Goal: Task Accomplishment & Management: Use online tool/utility

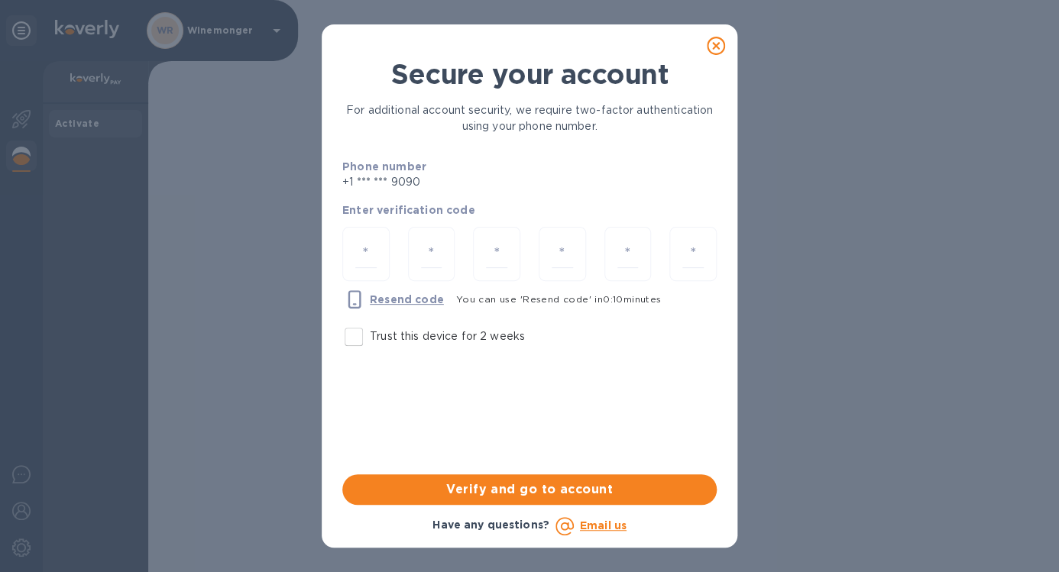
click at [361, 333] on input "Trust this device for 2 weeks" at bounding box center [354, 337] width 32 height 32
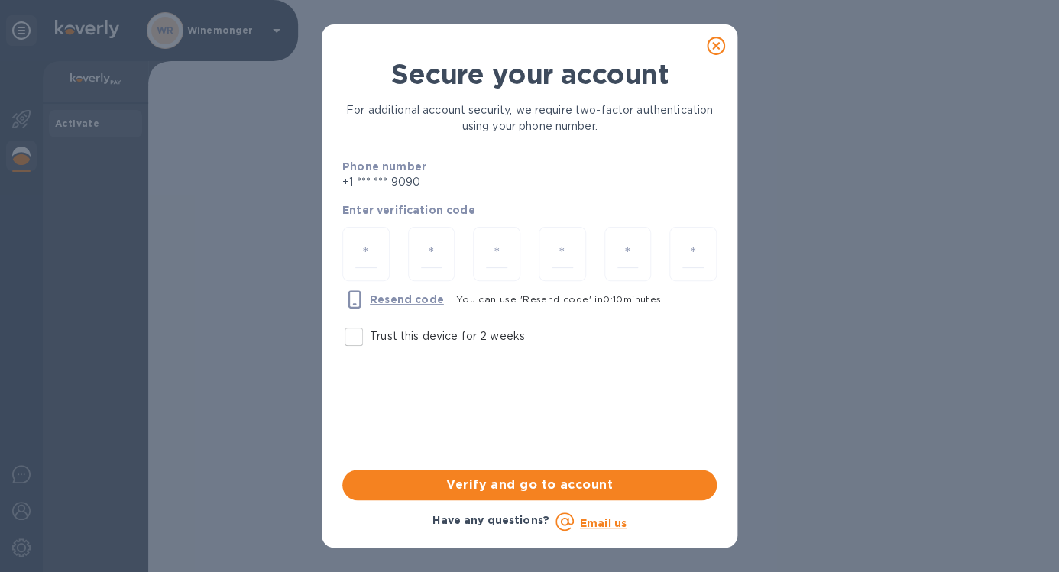
checkbox input "true"
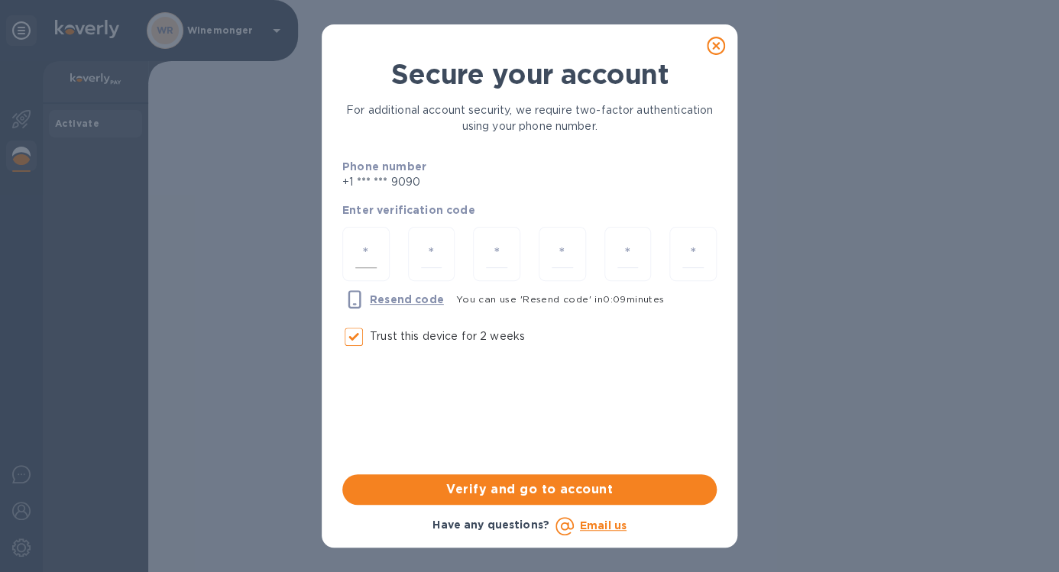
click at [364, 247] on input "number" at bounding box center [365, 254] width 21 height 28
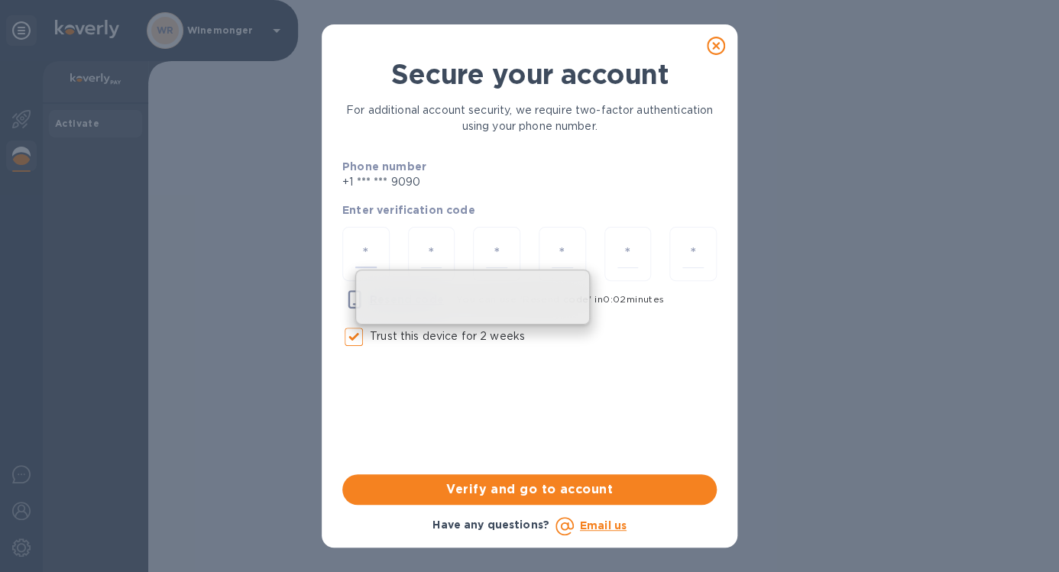
type input "9"
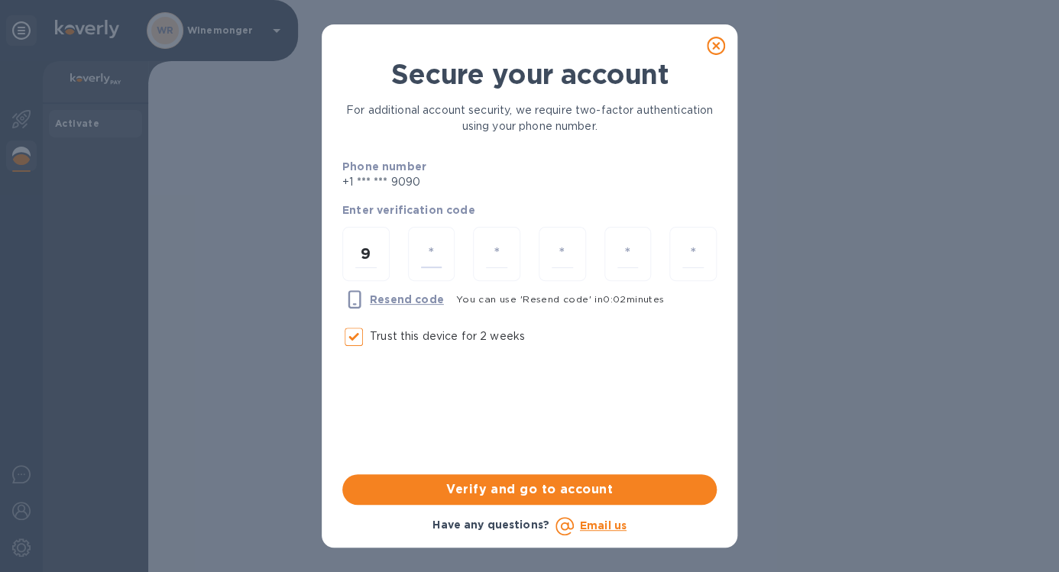
type input "3"
type input "6"
type input "3"
type input "1"
type input "2"
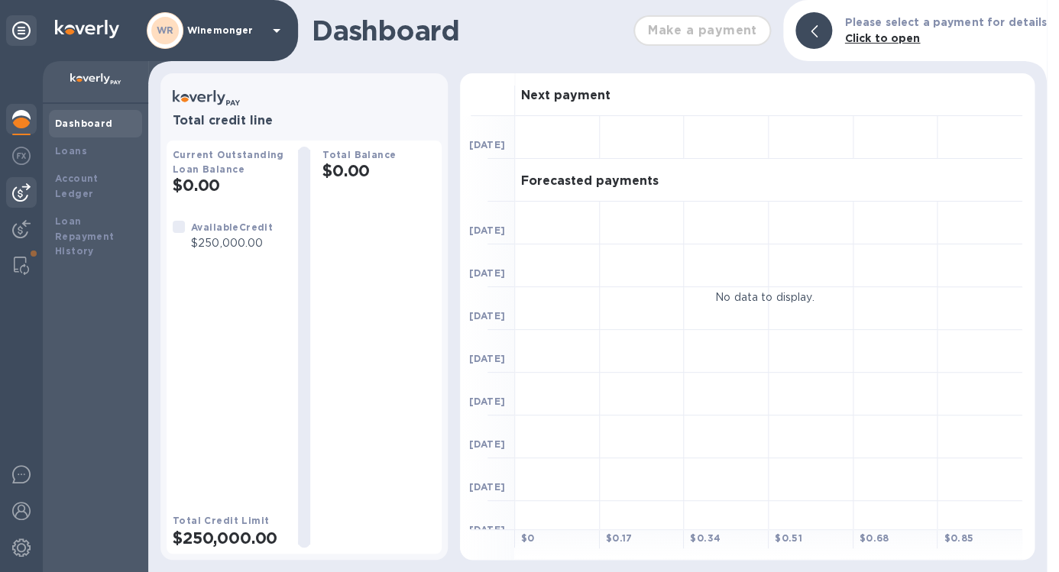
click at [31, 196] on div at bounding box center [21, 192] width 31 height 31
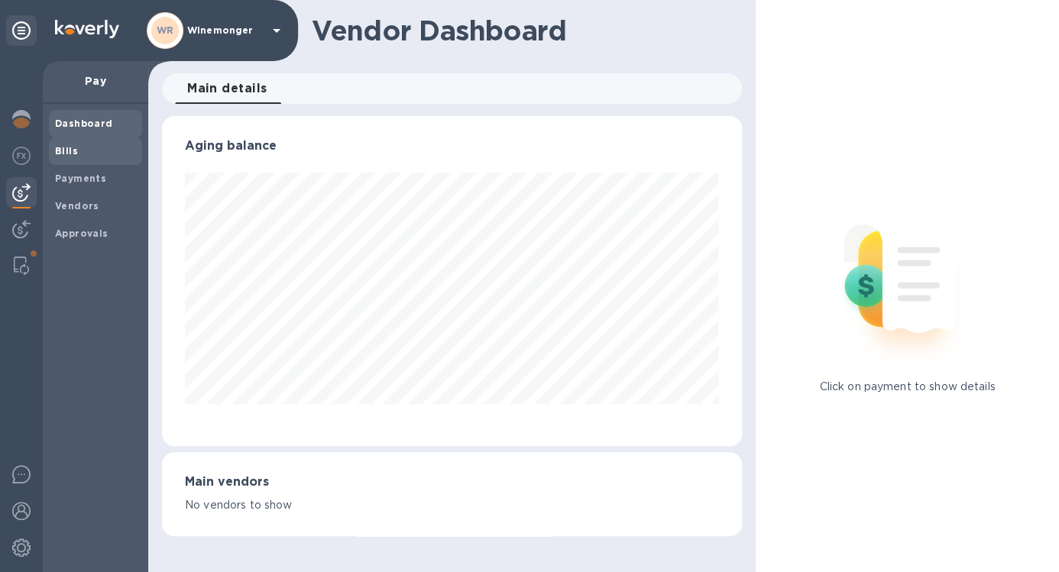
scroll to position [330, 579]
click at [69, 157] on b "Bills" at bounding box center [66, 150] width 23 height 11
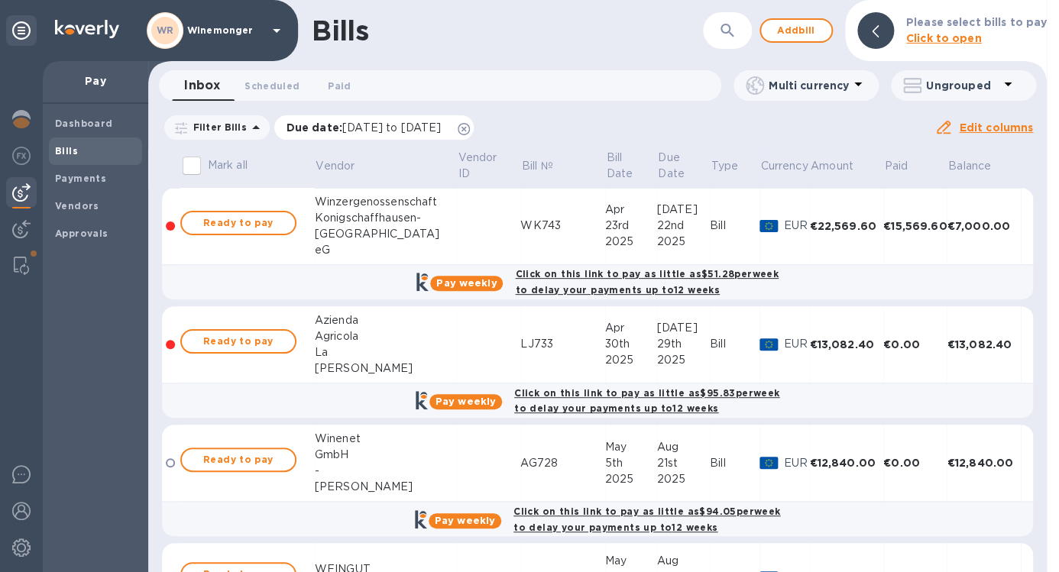
click at [470, 127] on icon at bounding box center [463, 129] width 12 height 12
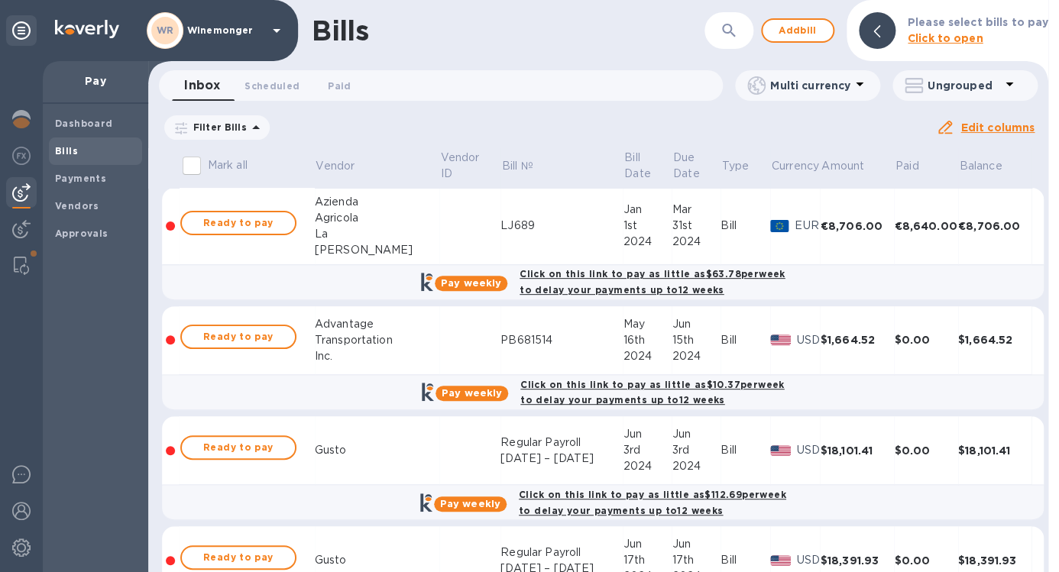
click at [729, 29] on icon "button" at bounding box center [728, 30] width 18 height 18
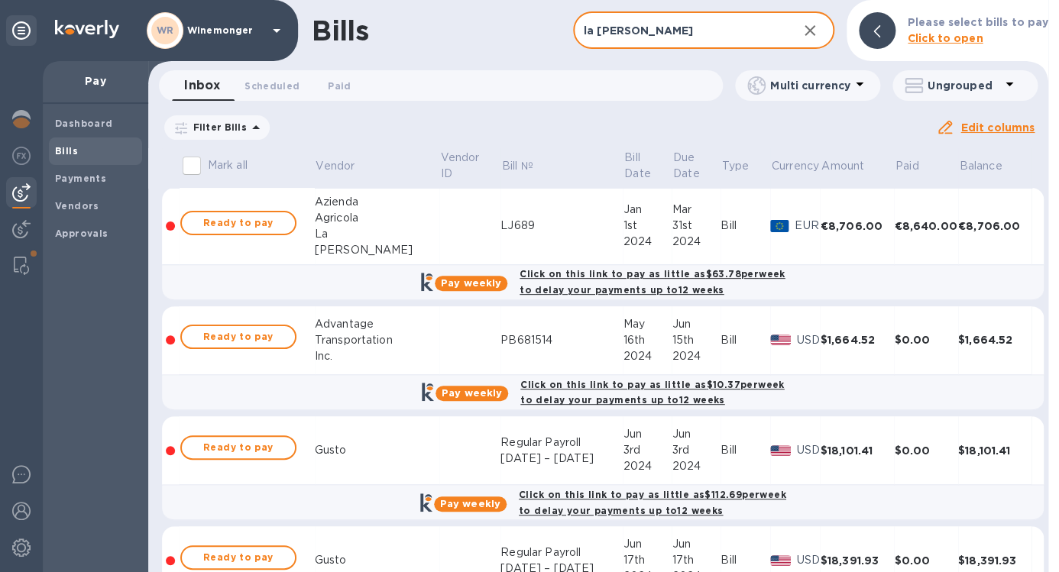
type input "la [PERSON_NAME]"
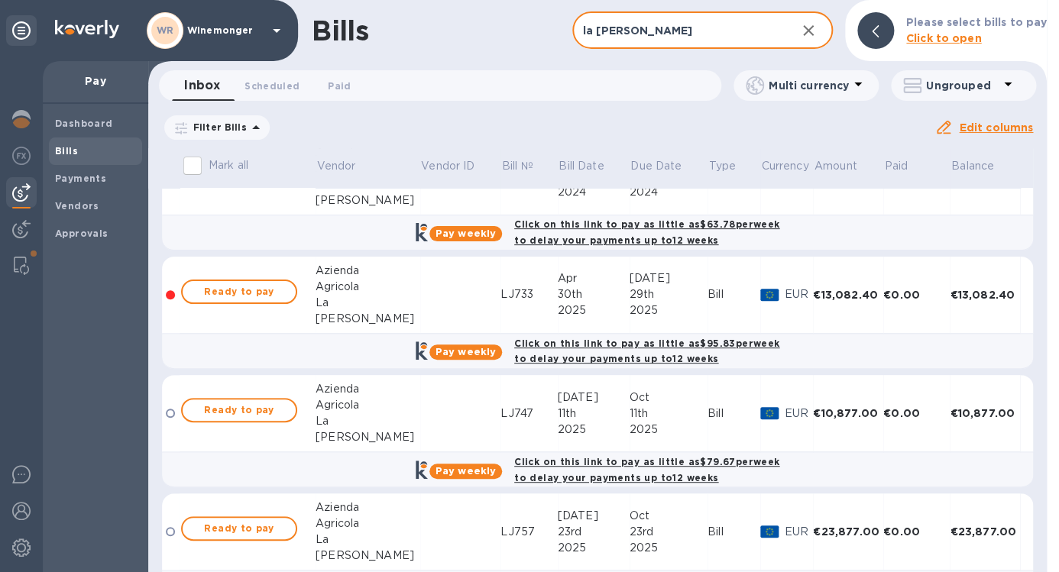
scroll to position [49, 0]
click at [269, 302] on span "Ready to pay" at bounding box center [239, 292] width 89 height 18
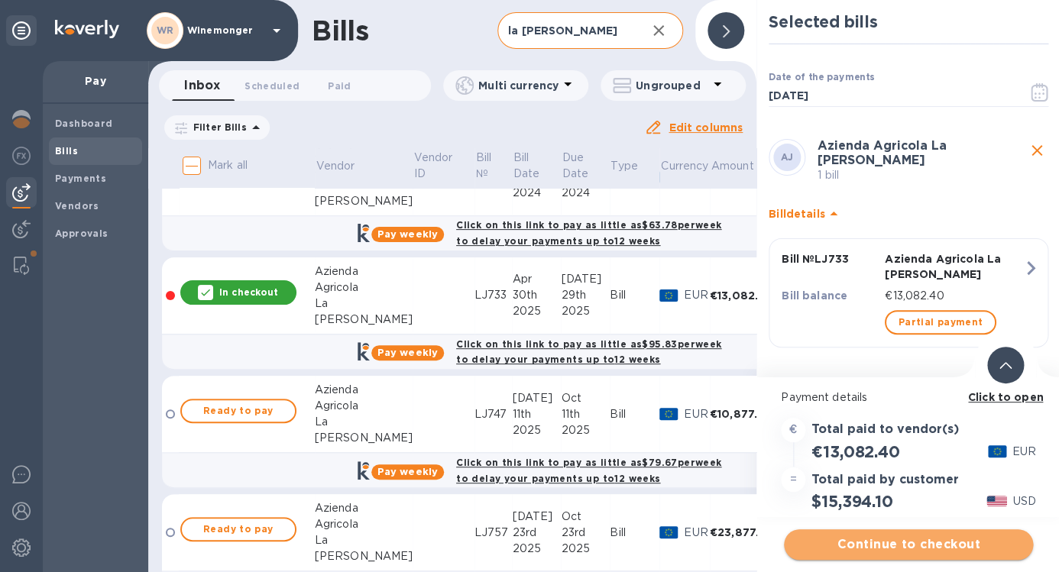
click at [900, 541] on span "Continue to checkout" at bounding box center [908, 544] width 225 height 18
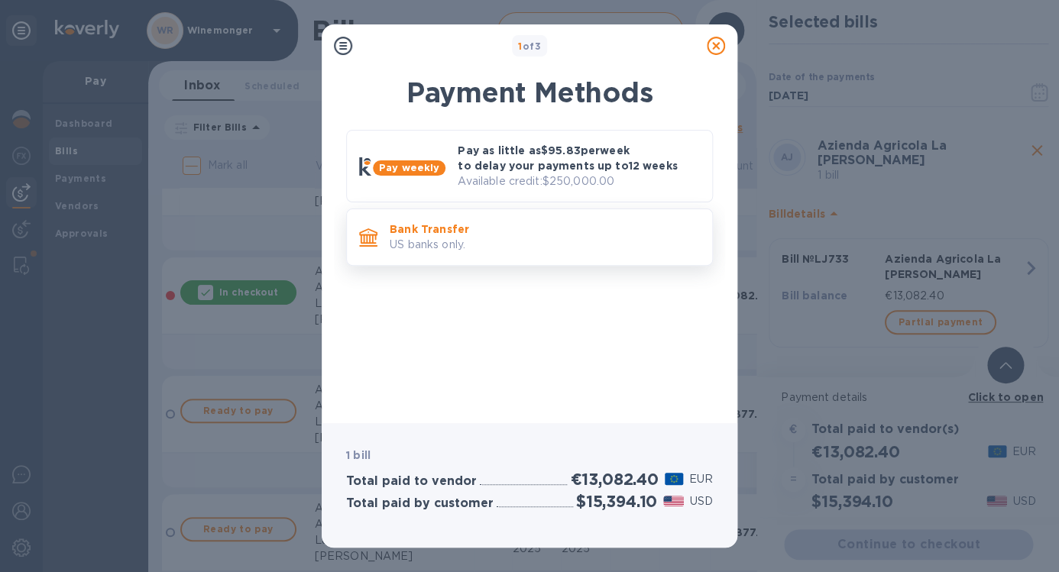
click at [483, 250] on p "US banks only." at bounding box center [545, 245] width 310 height 16
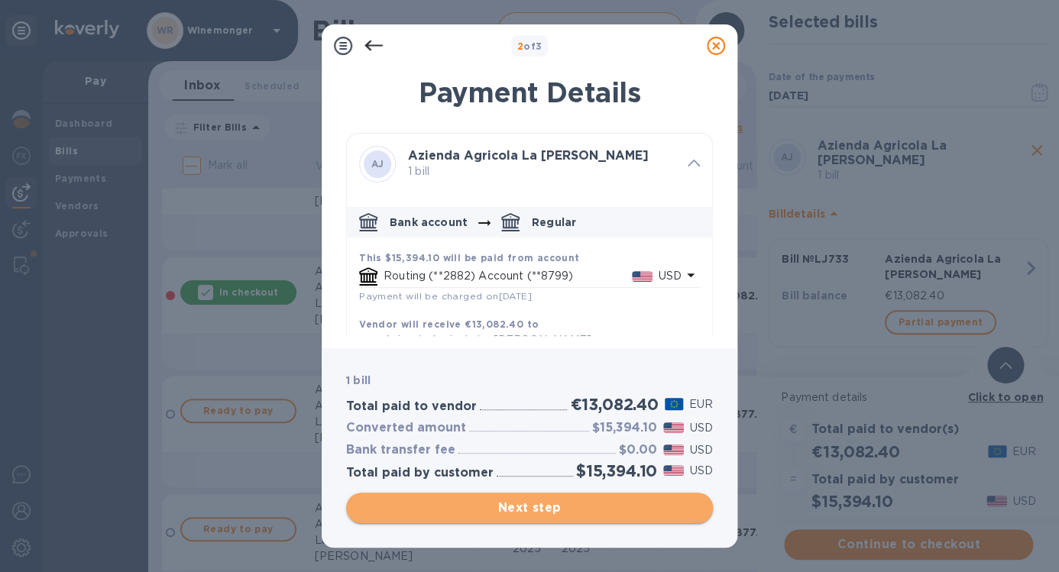
click at [583, 509] on span "Next step" at bounding box center [529, 508] width 342 height 18
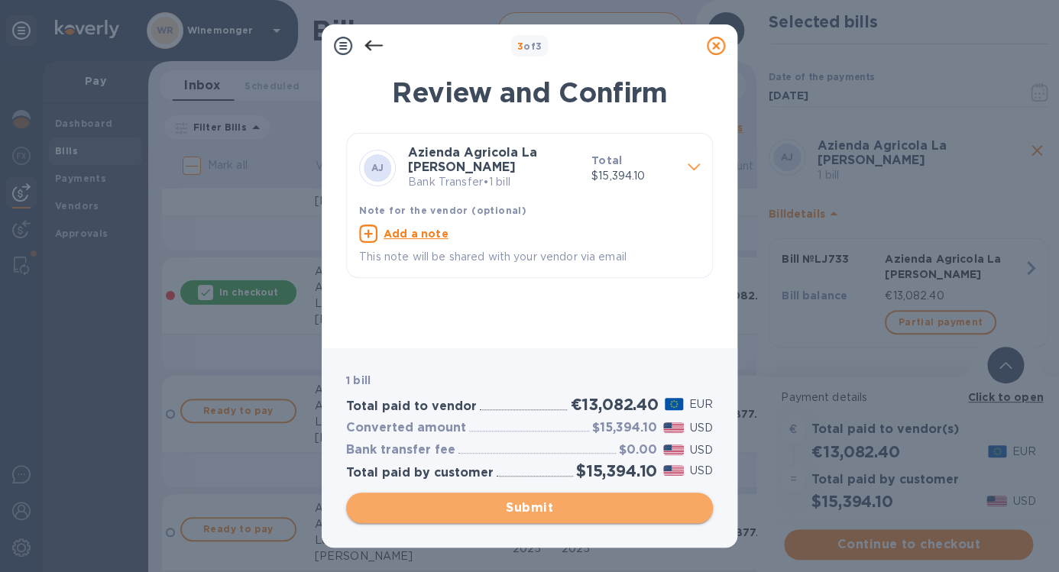
click at [559, 506] on span "Submit" at bounding box center [529, 508] width 342 height 18
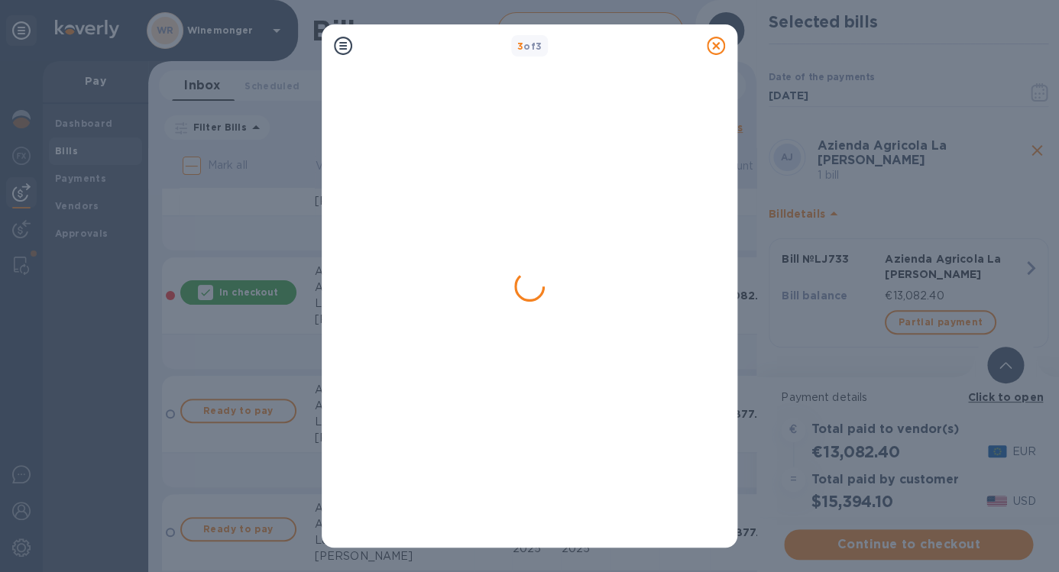
scroll to position [0, 0]
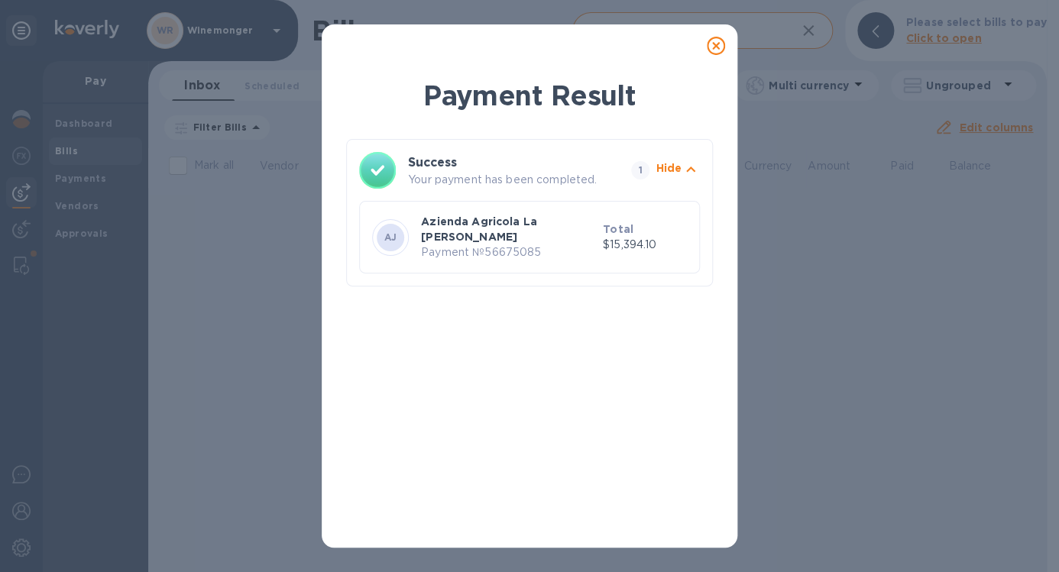
click at [713, 47] on icon at bounding box center [715, 46] width 18 height 18
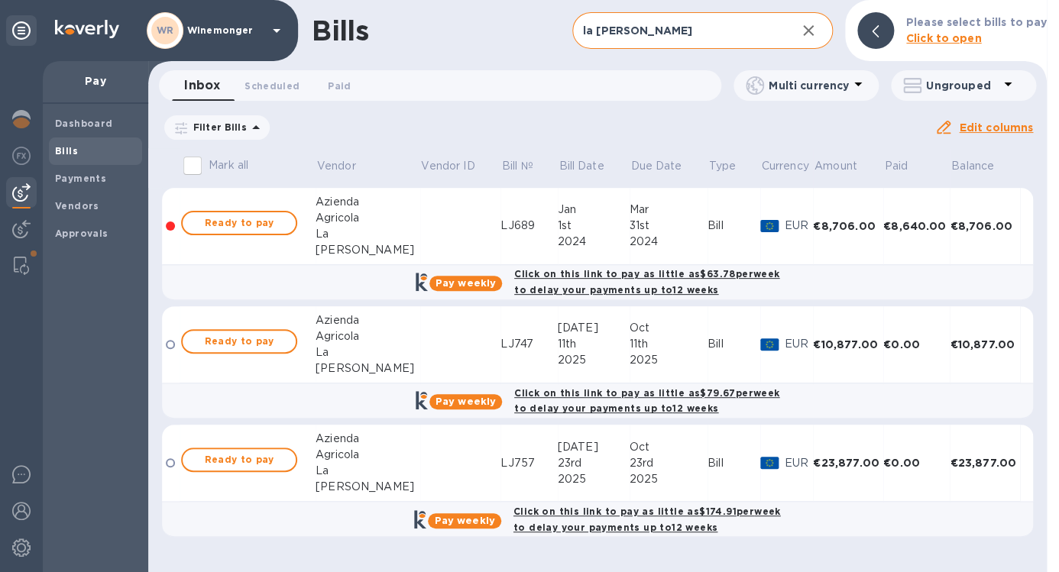
click at [810, 32] on icon "button" at bounding box center [808, 30] width 18 height 18
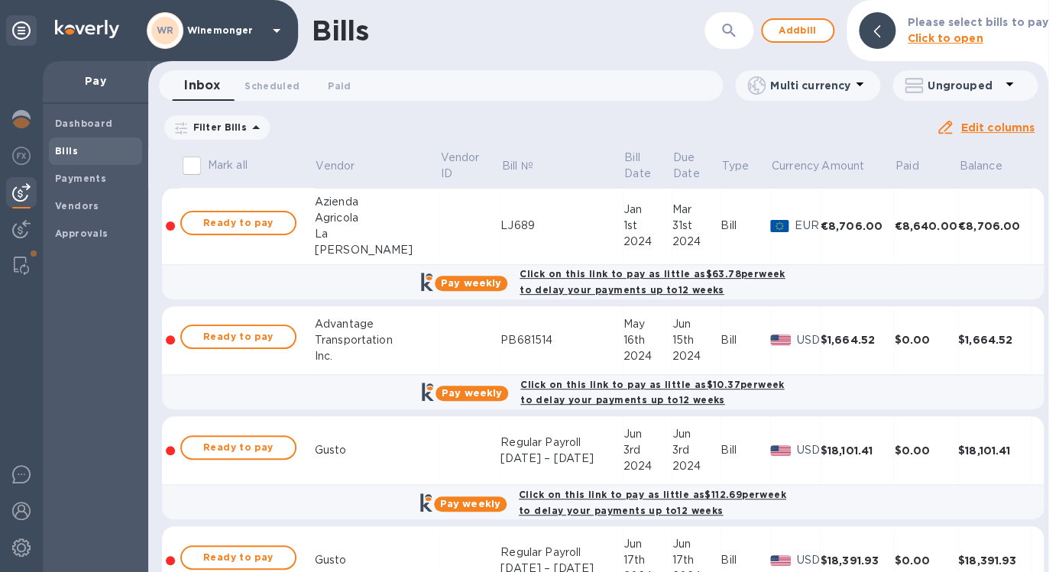
click at [728, 34] on icon "button" at bounding box center [728, 30] width 13 height 13
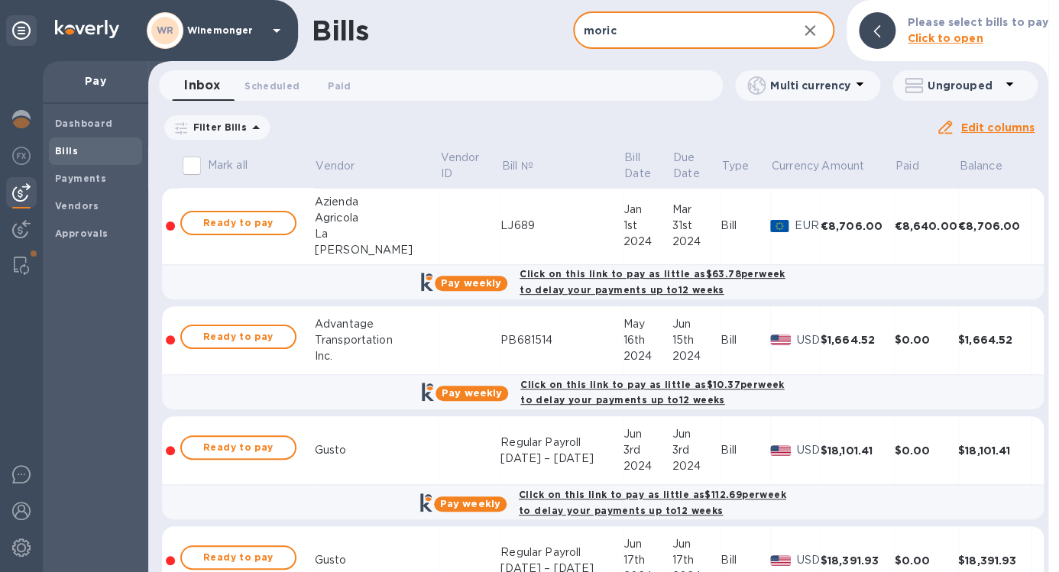
type input "moric"
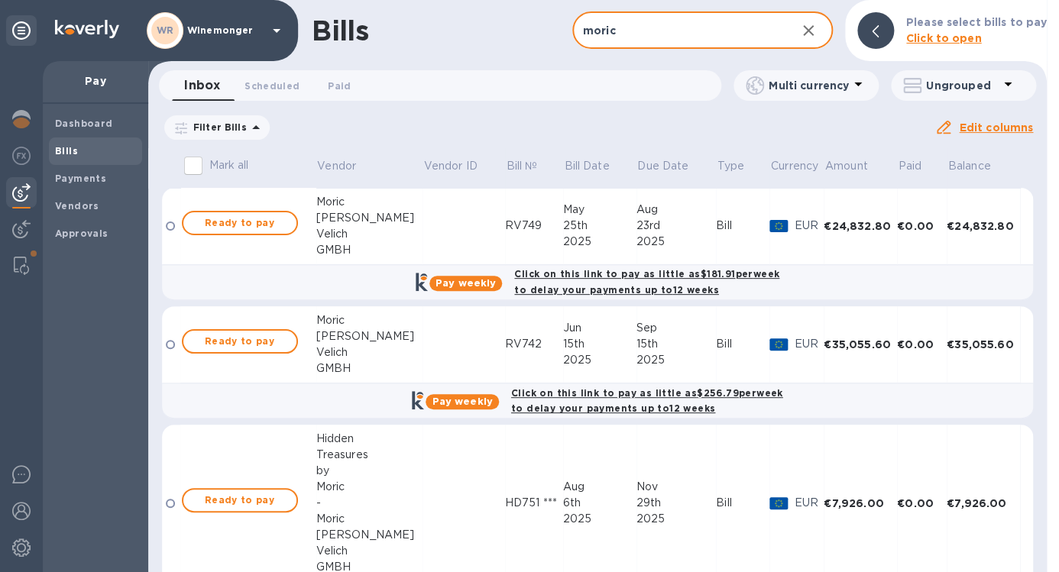
drag, startPoint x: 642, startPoint y: 28, endPoint x: 554, endPoint y: 8, distance: 90.2
click at [572, 12] on input "moric" at bounding box center [678, 30] width 212 height 37
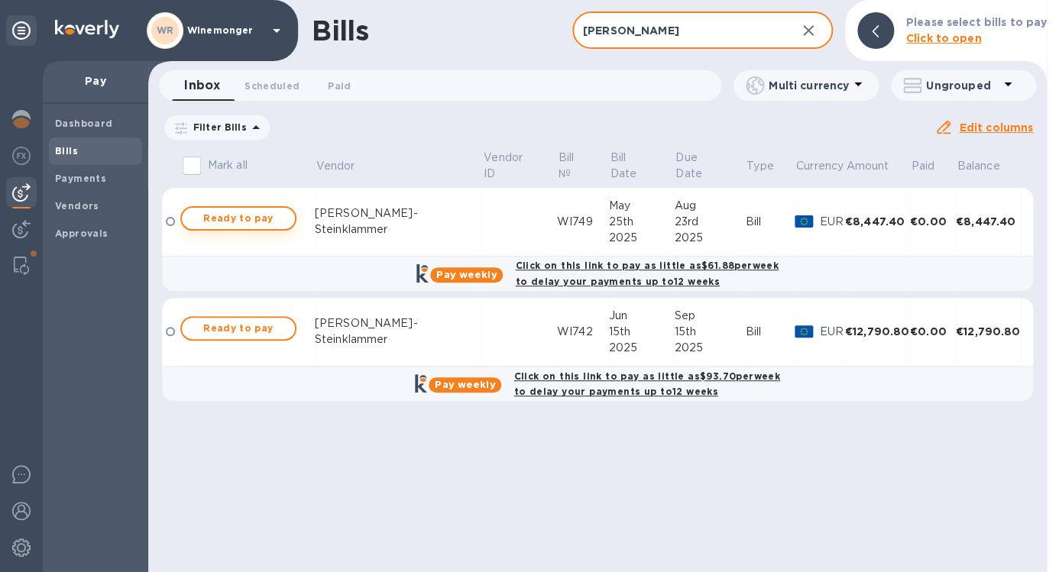
type input "[PERSON_NAME]"
click at [249, 225] on span "Ready to pay" at bounding box center [238, 218] width 89 height 18
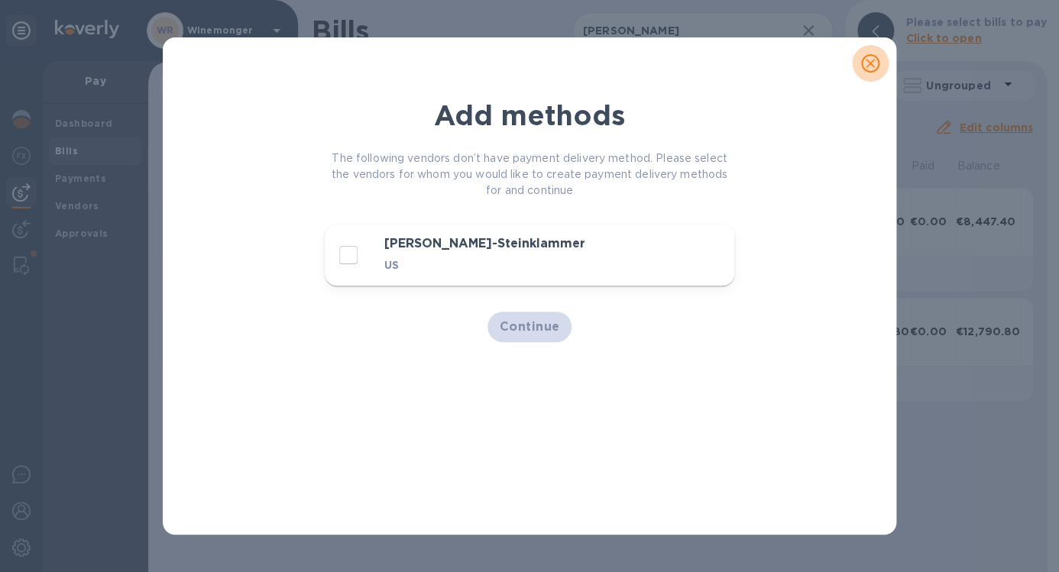
click at [869, 65] on icon "close" at bounding box center [869, 63] width 9 height 9
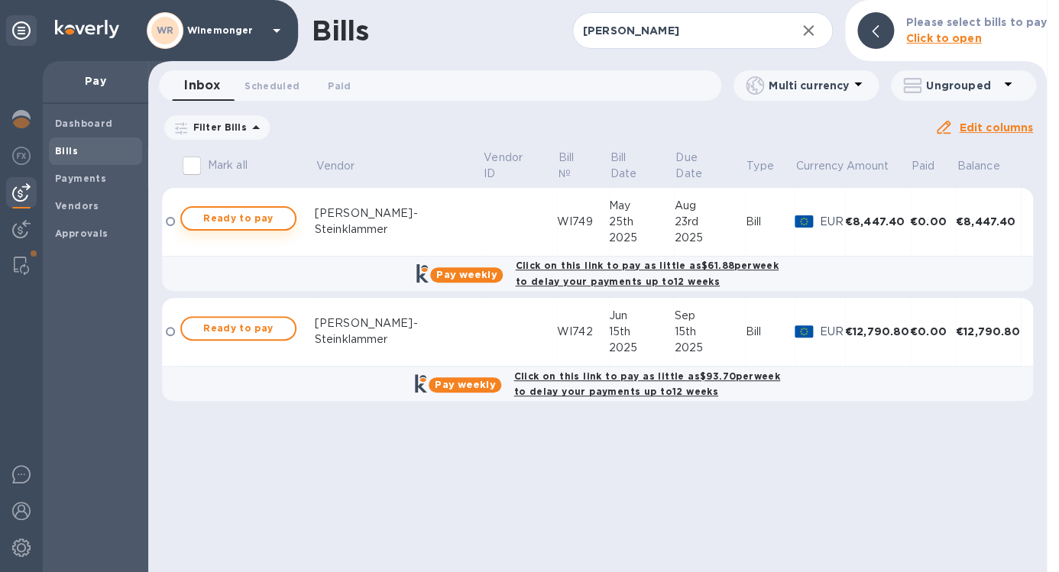
click at [257, 223] on span "Ready to pay" at bounding box center [238, 218] width 89 height 18
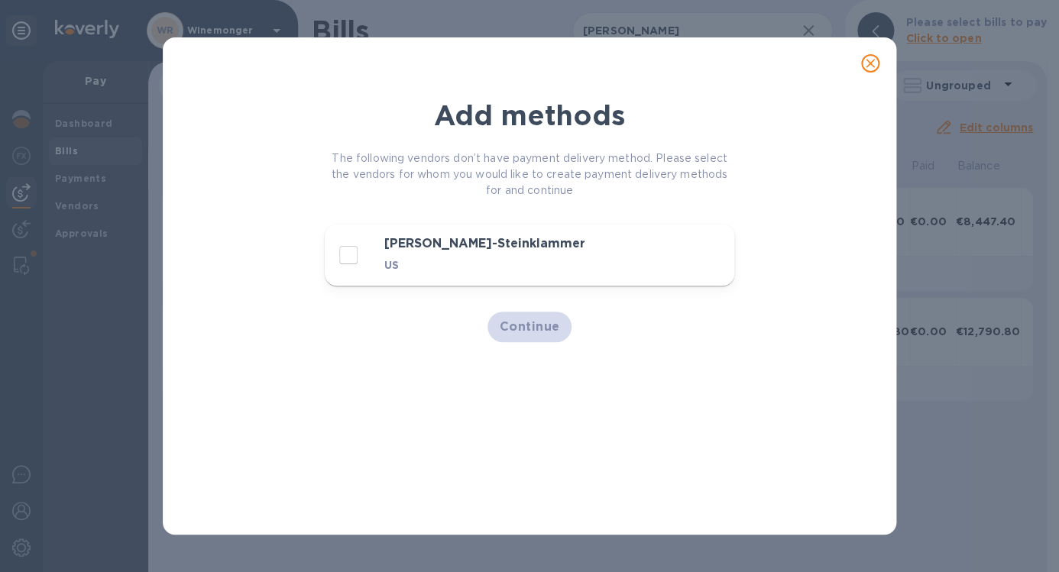
click at [344, 259] on input "decorative checkbox" at bounding box center [348, 255] width 32 height 32
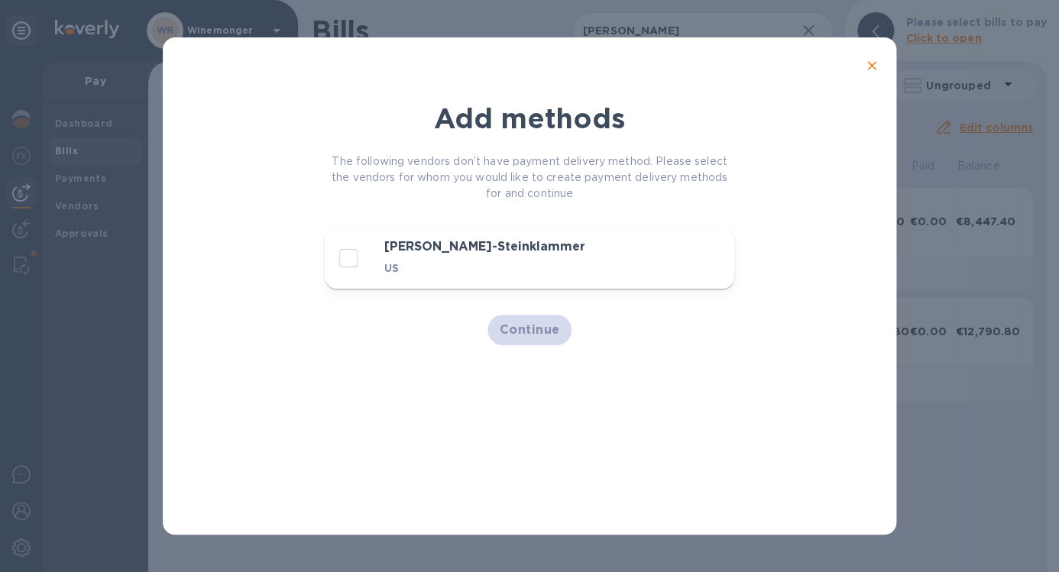
checkbox input "true"
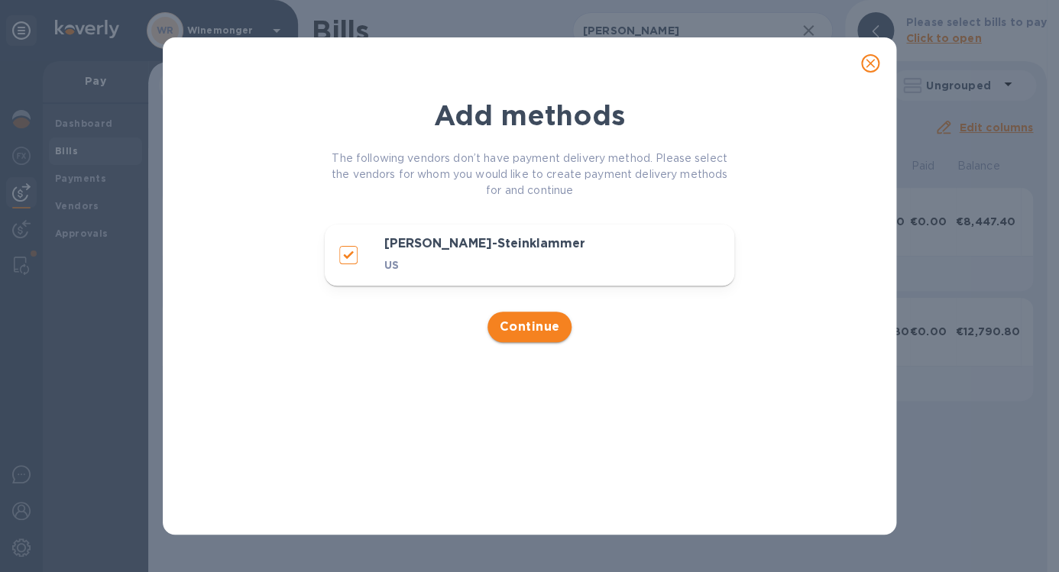
click at [519, 333] on span "Continue" at bounding box center [529, 327] width 60 height 18
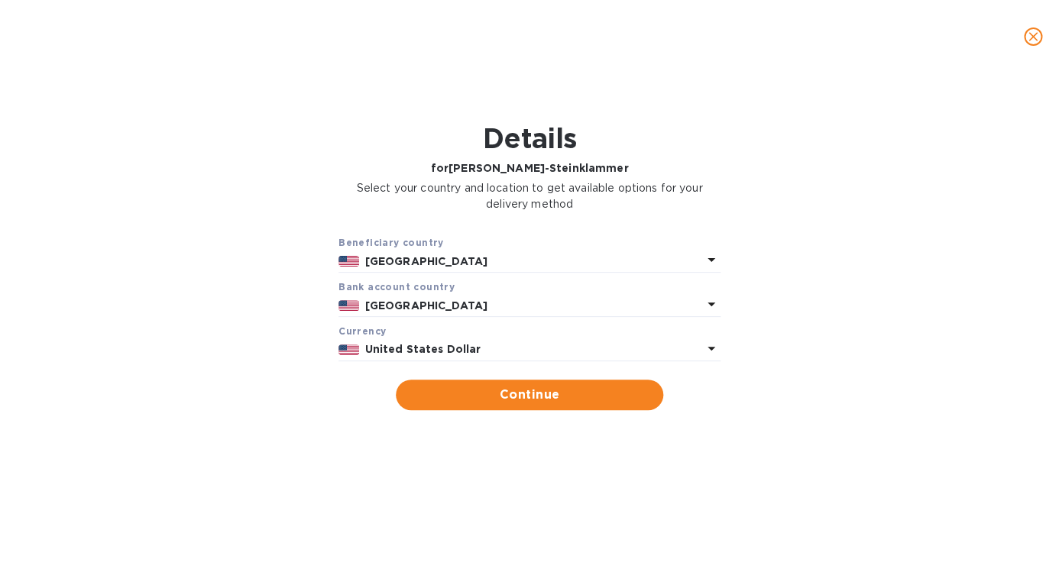
click at [501, 357] on p "United States Dollar" at bounding box center [533, 349] width 337 height 16
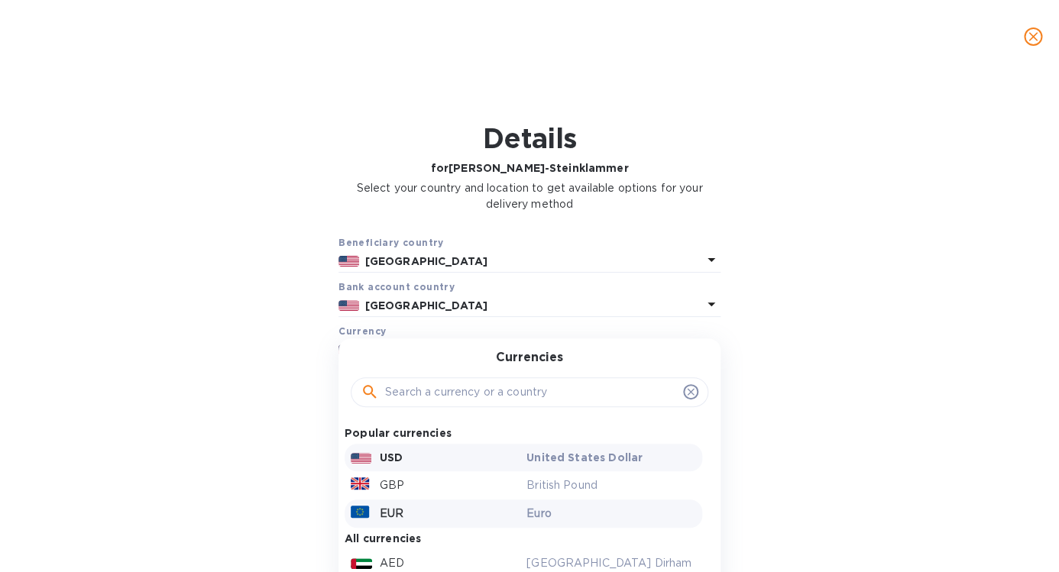
click at [417, 525] on div "EUR" at bounding box center [436, 514] width 176 height 22
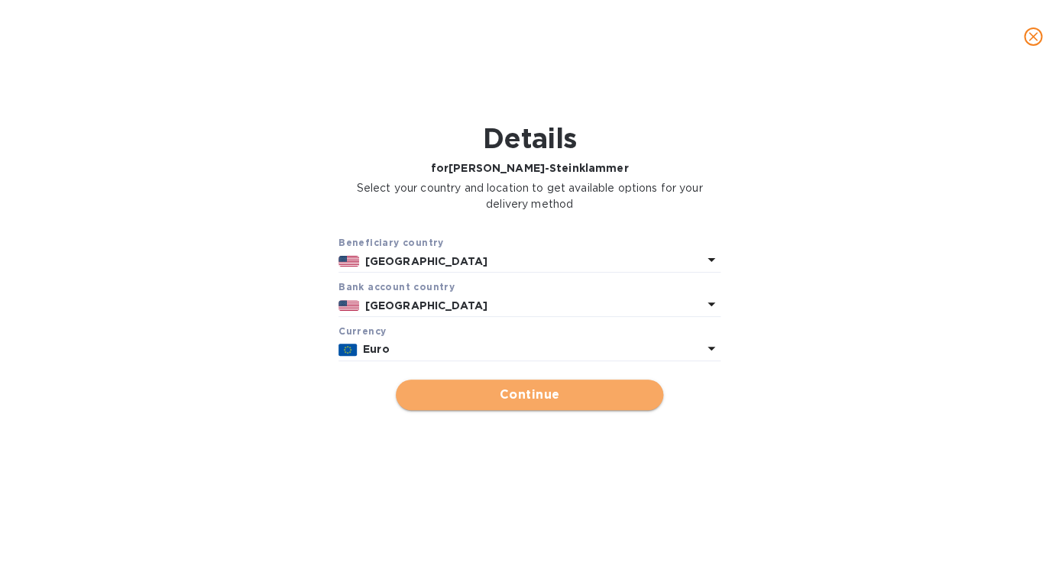
click at [535, 404] on span "Continue" at bounding box center [529, 395] width 243 height 18
type input "[PERSON_NAME]-Steinklammer"
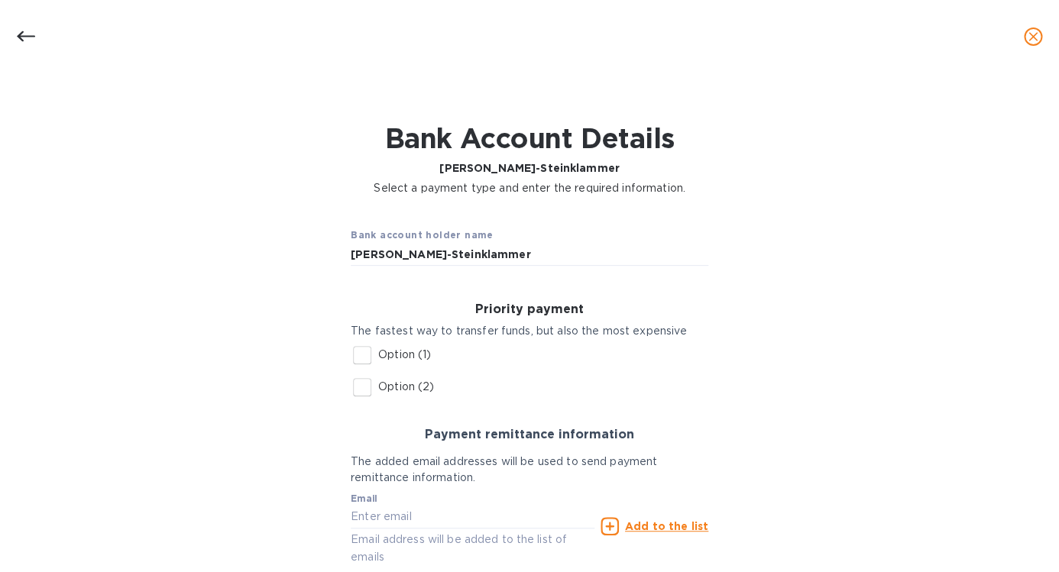
click at [32, 36] on icon at bounding box center [26, 36] width 18 height 11
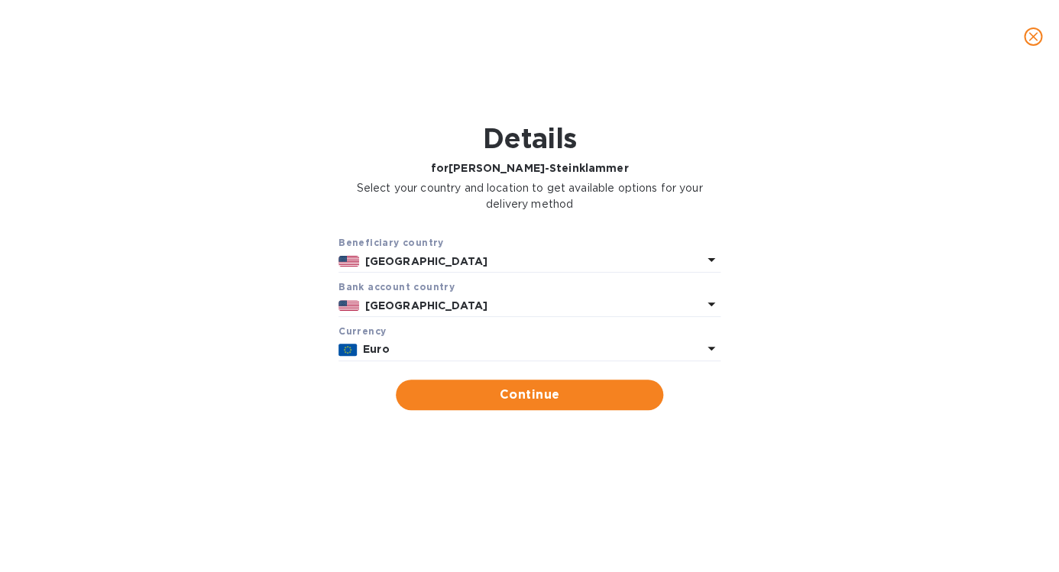
click at [424, 312] on b "[GEOGRAPHIC_DATA]" at bounding box center [426, 305] width 122 height 12
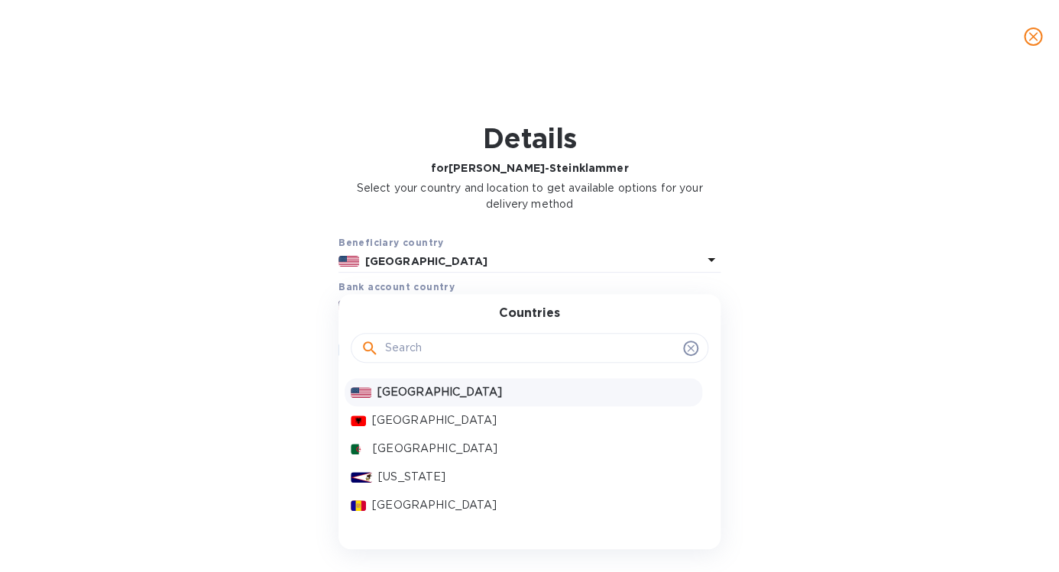
click at [427, 360] on input "text" at bounding box center [531, 348] width 292 height 23
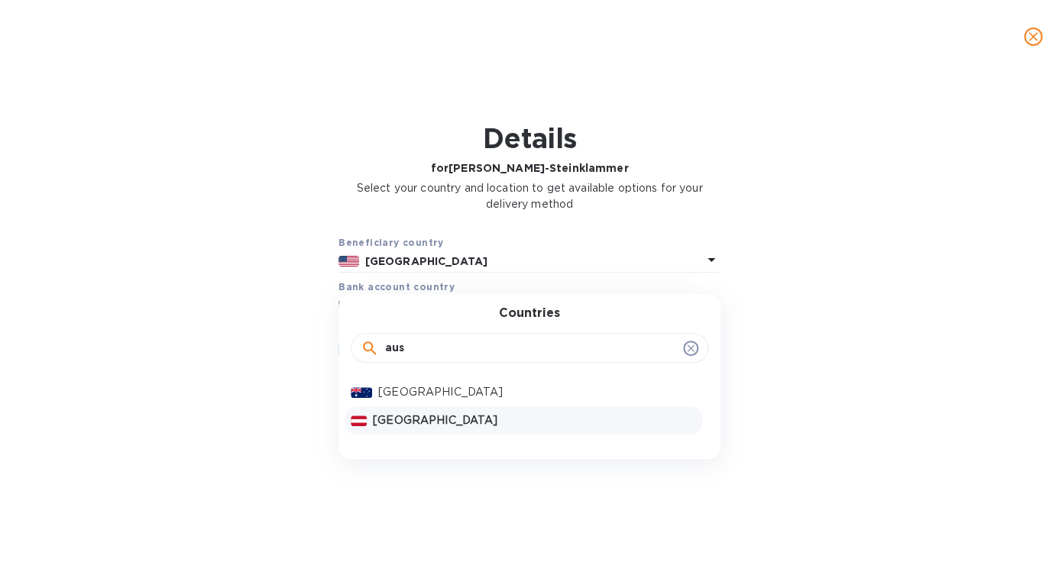
type input "aus"
click at [398, 428] on p "[GEOGRAPHIC_DATA]" at bounding box center [534, 420] width 323 height 16
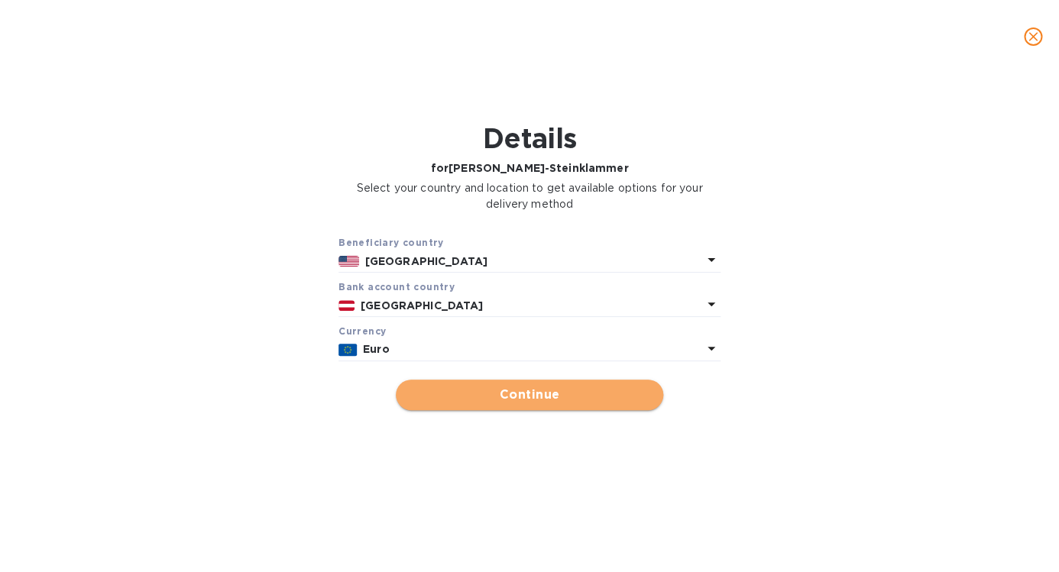
click at [457, 404] on span "Continue" at bounding box center [529, 395] width 243 height 18
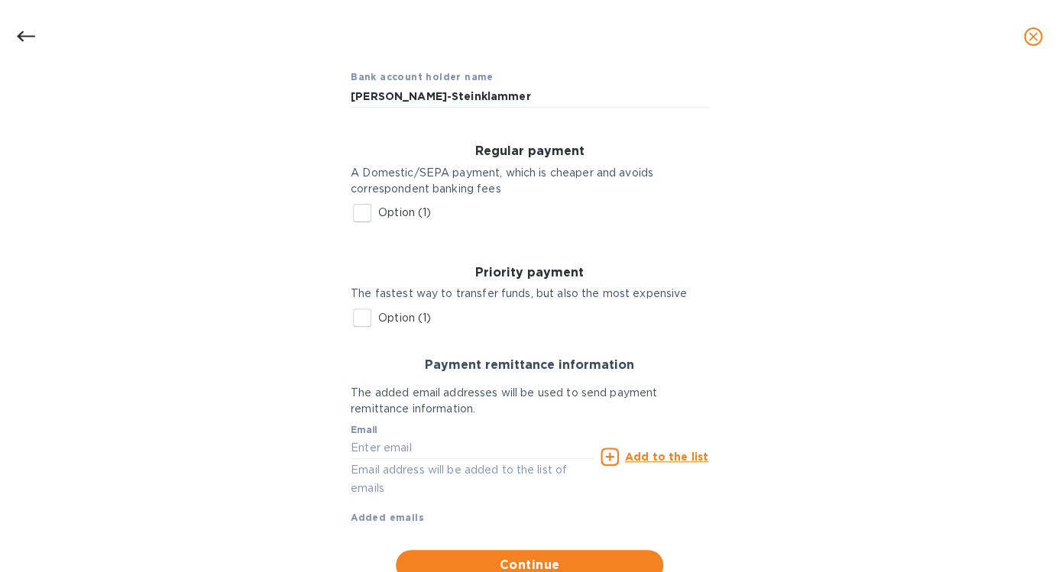
scroll to position [163, 0]
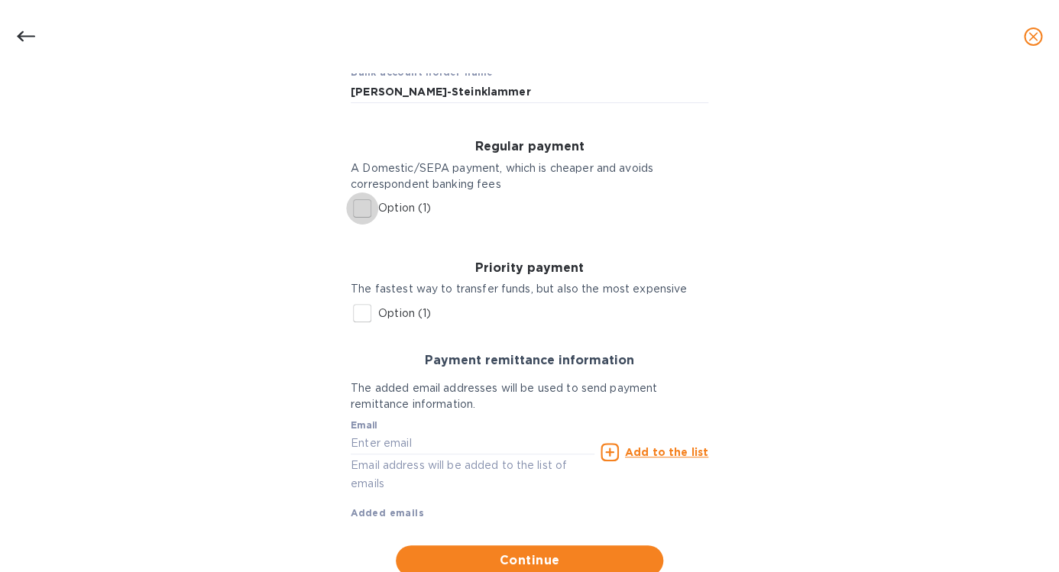
click at [361, 209] on input "Option (1)" at bounding box center [362, 208] width 32 height 32
checkbox input "true"
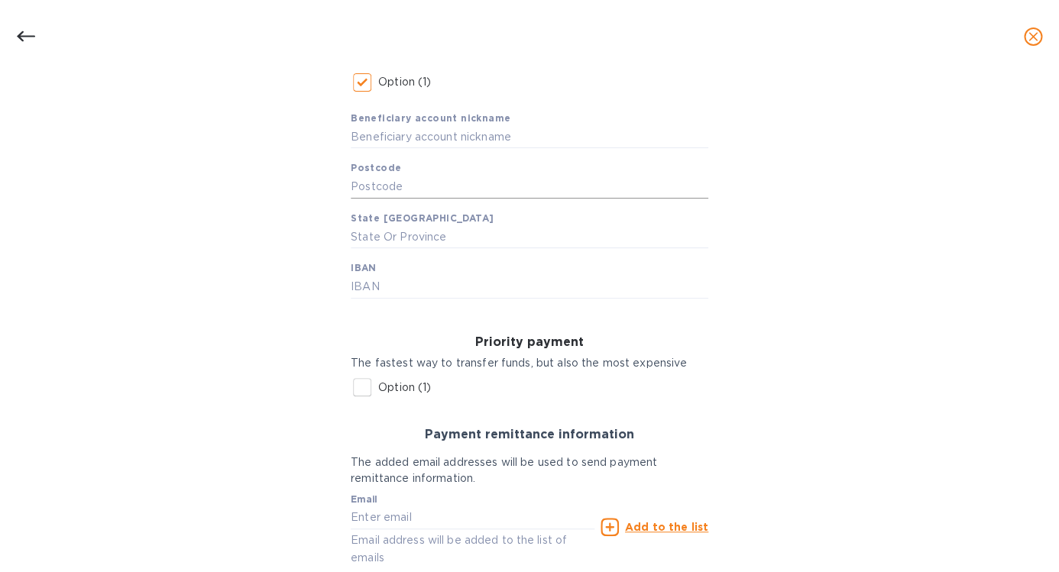
scroll to position [285, 0]
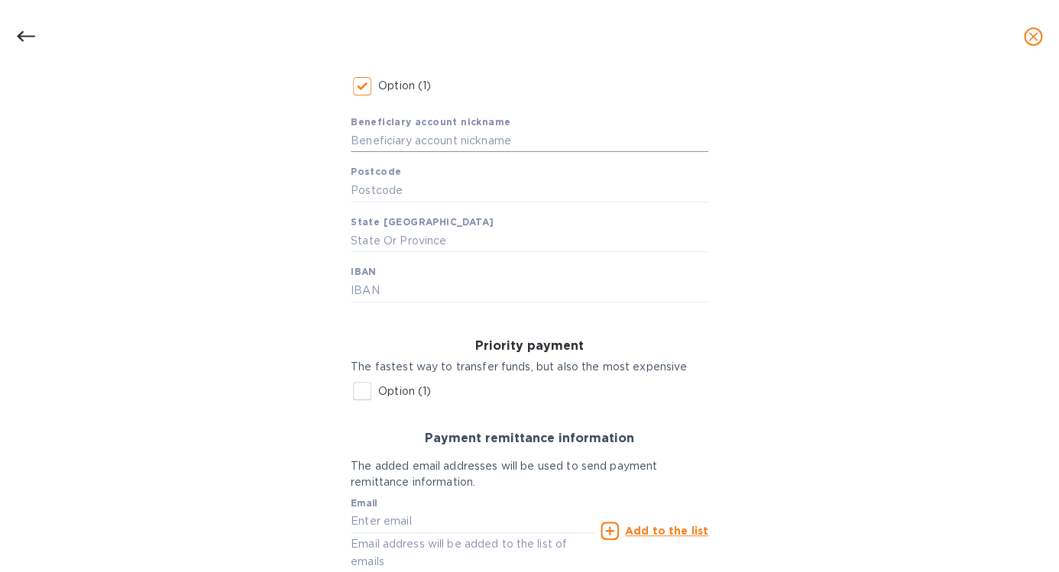
click at [409, 151] on input "text" at bounding box center [529, 140] width 357 height 23
type input "[PERSON_NAME] Steinklammer"
click at [405, 202] on input "text" at bounding box center [529, 190] width 357 height 23
type input "1223"
click at [451, 252] on input "text" at bounding box center [529, 240] width 357 height 23
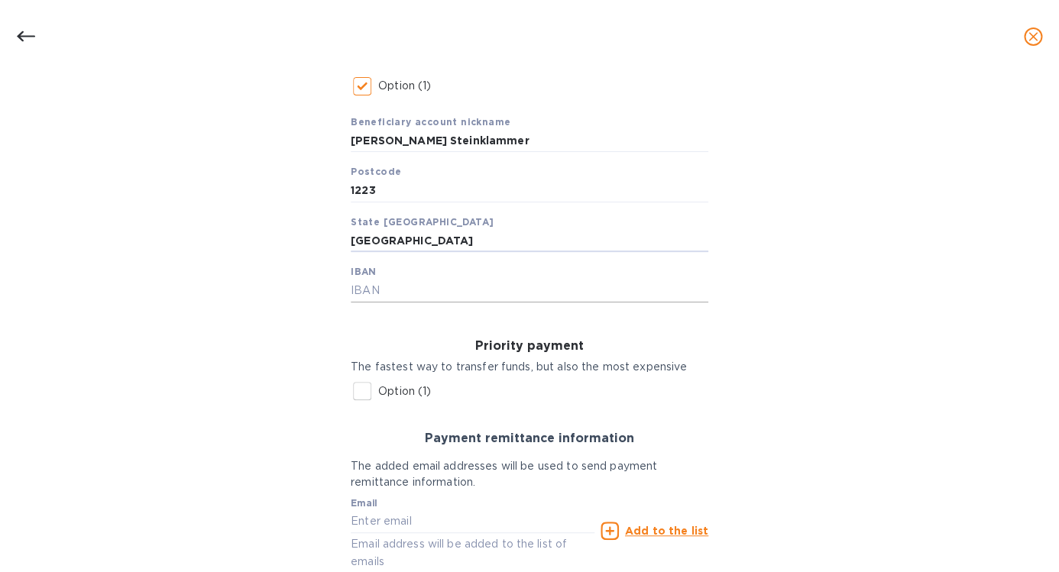
type input "[GEOGRAPHIC_DATA]"
click at [422, 302] on input "text" at bounding box center [529, 291] width 357 height 23
paste input "[FINANCIAL_ID]"
type input "[FINANCIAL_ID]"
click at [277, 390] on div "Bank account holder name [PERSON_NAME]-Steinklammer Regular payment A Domestic/…" at bounding box center [529, 292] width 1019 height 742
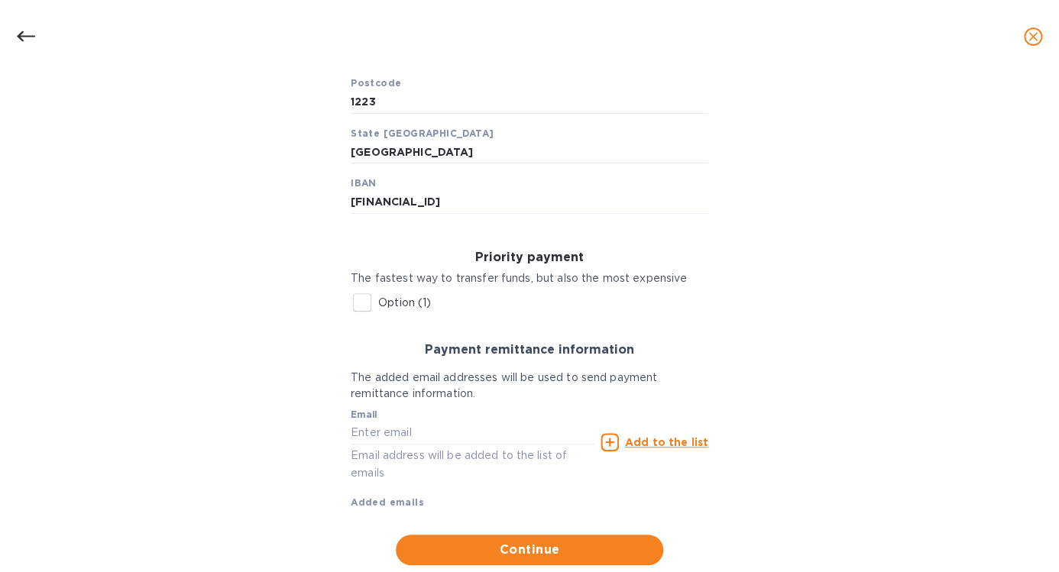
scroll to position [270, 0]
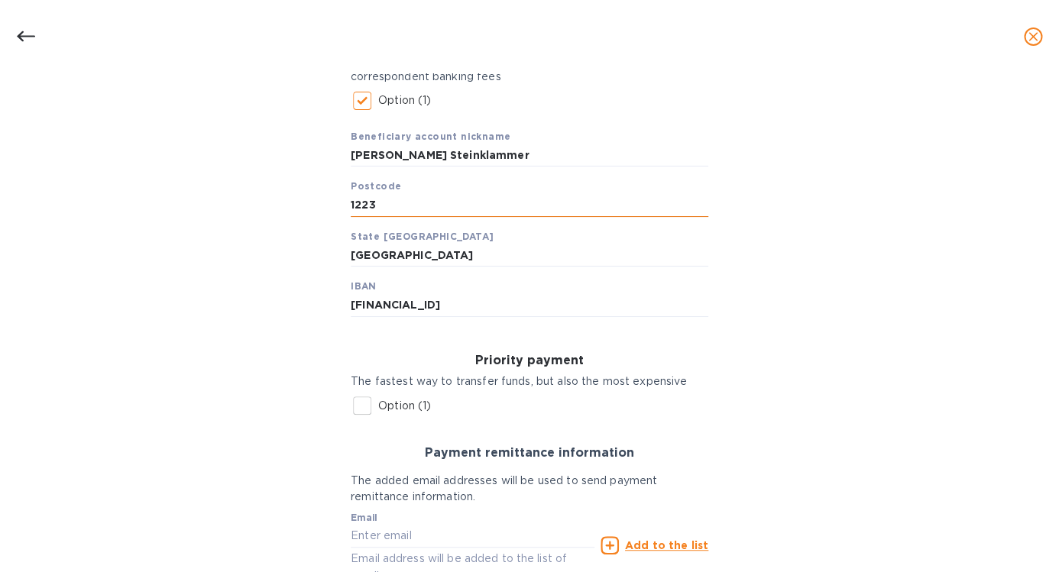
click at [376, 217] on input "1223" at bounding box center [529, 205] width 357 height 23
type input "1230"
click at [275, 286] on div "Bank account holder name [PERSON_NAME]-Steinklammer Regular payment A Domestic/…" at bounding box center [529, 306] width 1019 height 742
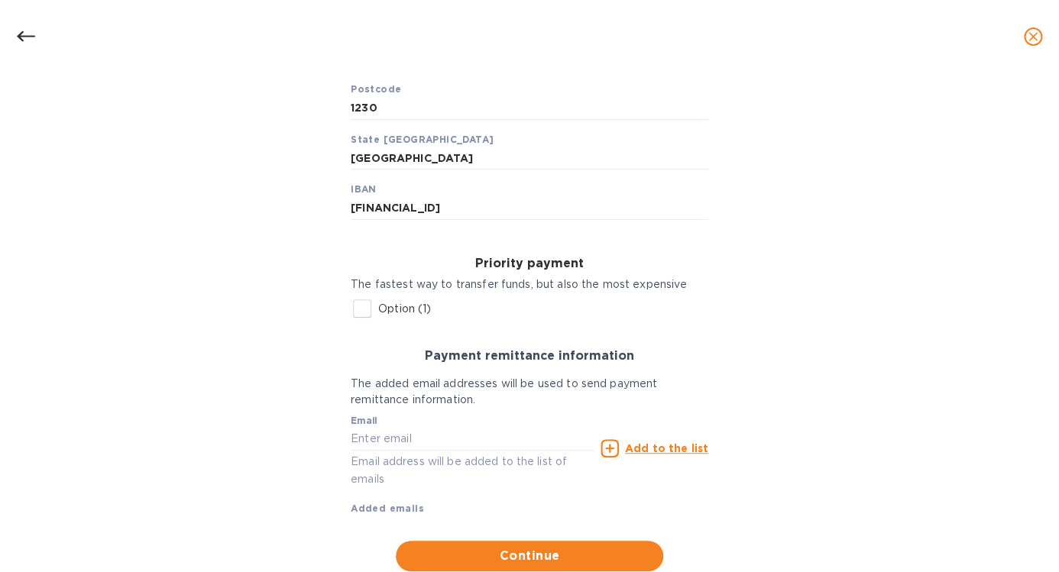
scroll to position [434, 0]
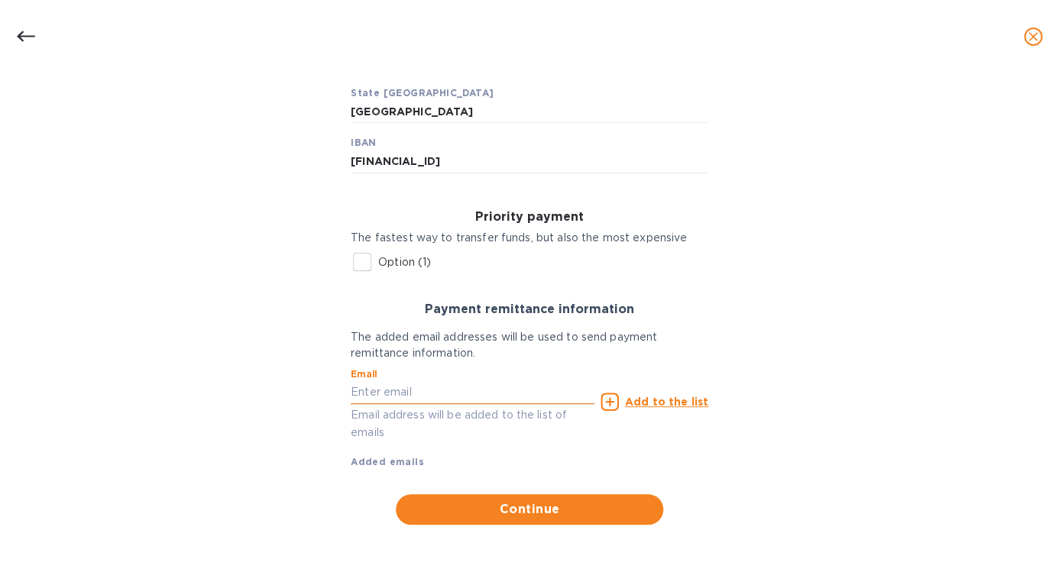
click at [369, 392] on input "text" at bounding box center [473, 392] width 244 height 23
paste input "[EMAIL_ADDRESS][DOMAIN_NAME]"
drag, startPoint x: 379, startPoint y: 395, endPoint x: 330, endPoint y: 393, distance: 48.9
click at [351, 393] on input "[EMAIL_ADDRESS][DOMAIN_NAME]" at bounding box center [473, 392] width 244 height 23
type input "[EMAIL_ADDRESS][DOMAIN_NAME]"
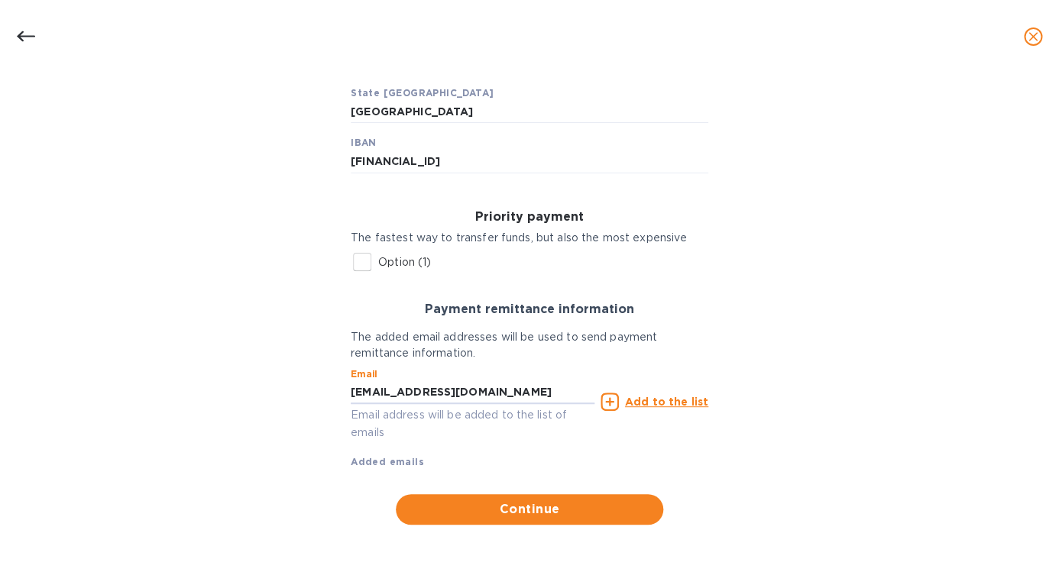
click at [282, 396] on div "Bank account holder name [PERSON_NAME]-Steinklammer Regular payment A Domestic/…" at bounding box center [529, 162] width 1019 height 742
click at [649, 396] on u "Add to the list" at bounding box center [666, 402] width 83 height 12
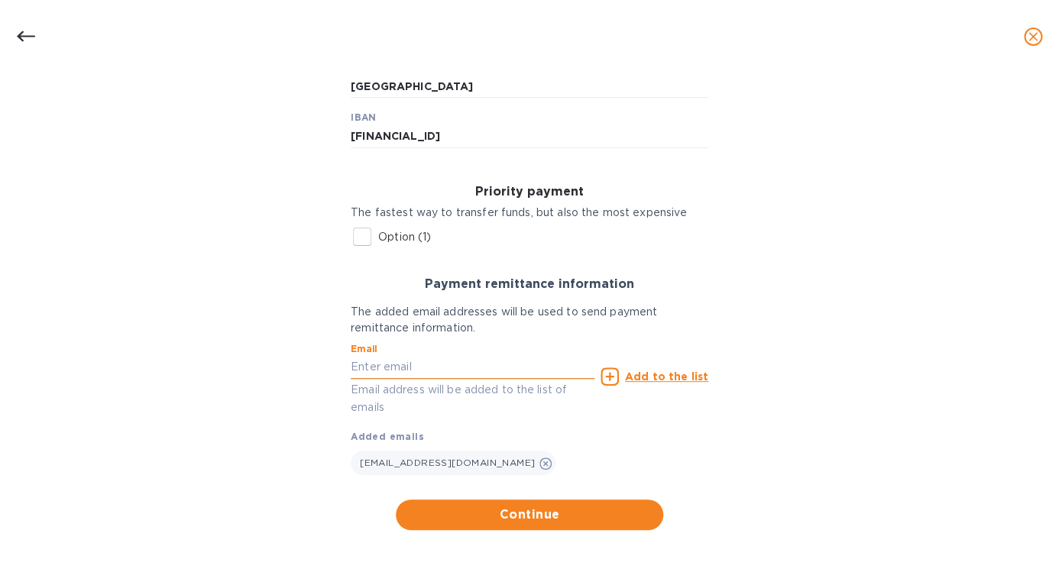
click at [442, 379] on input "text" at bounding box center [473, 367] width 244 height 23
type input "[EMAIL_ADDRESS][DOMAIN_NAME]"
click at [646, 383] on u "Add to the list" at bounding box center [666, 376] width 83 height 12
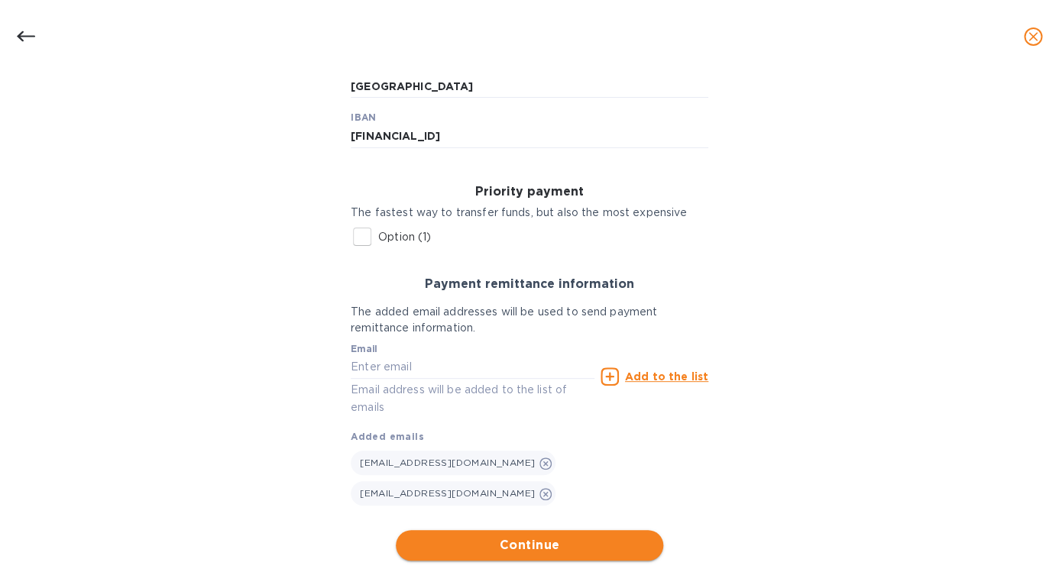
click at [573, 548] on span "Continue" at bounding box center [529, 545] width 243 height 18
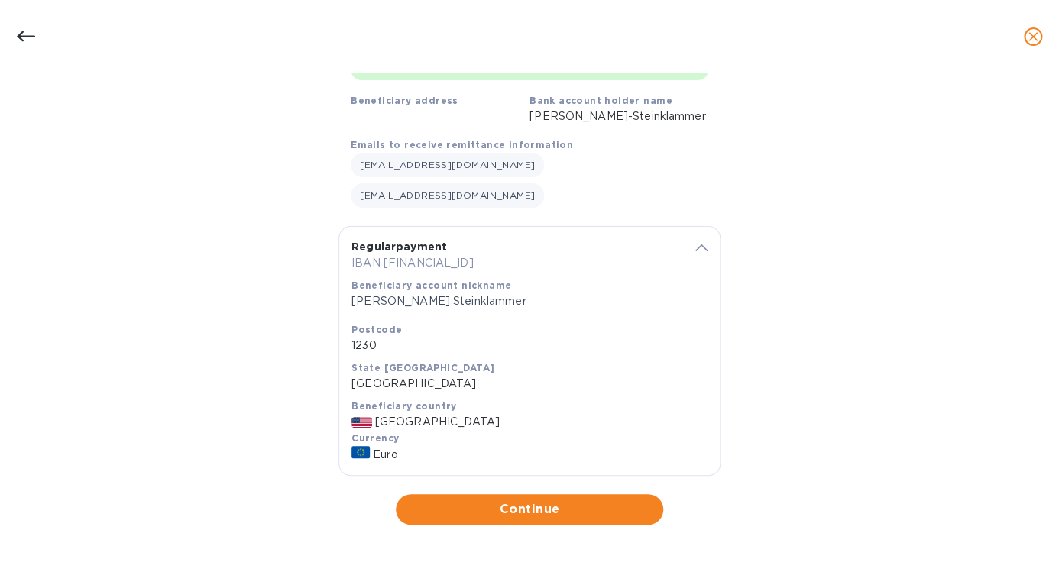
scroll to position [159, 0]
click at [538, 512] on span "Continue" at bounding box center [529, 509] width 243 height 18
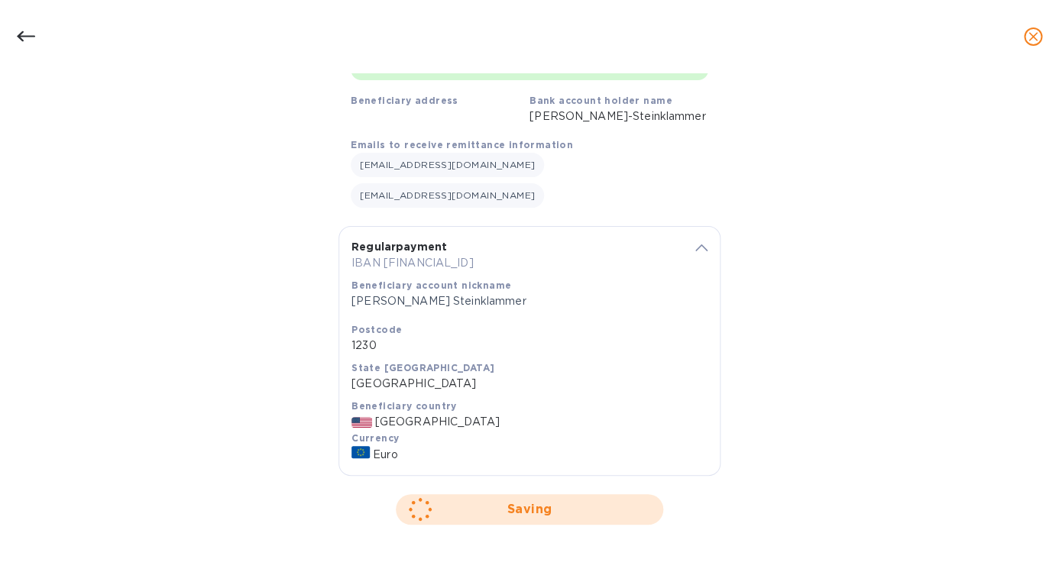
scroll to position [0, 0]
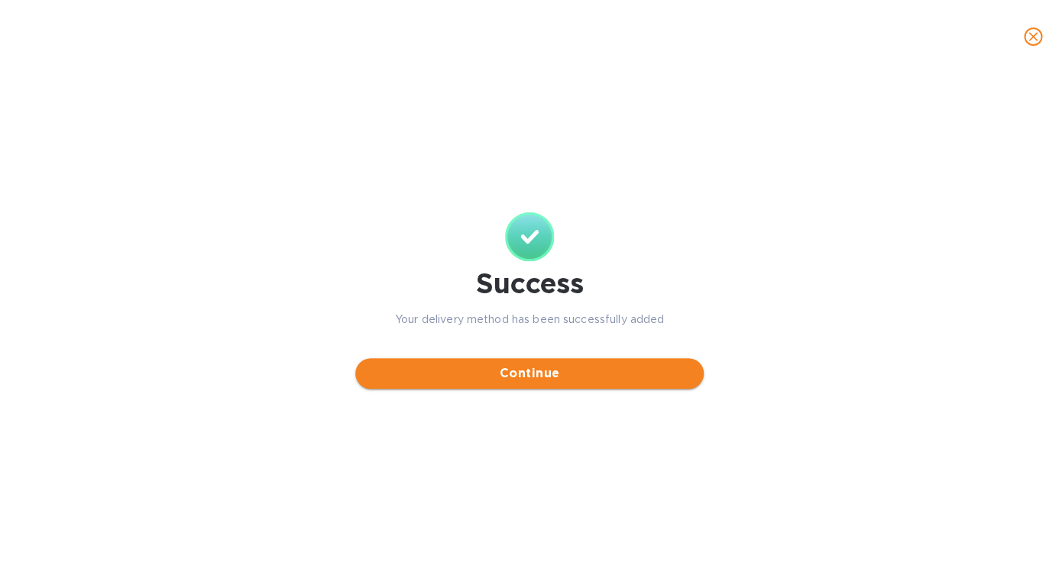
click at [516, 382] on span "Continue" at bounding box center [529, 373] width 324 height 18
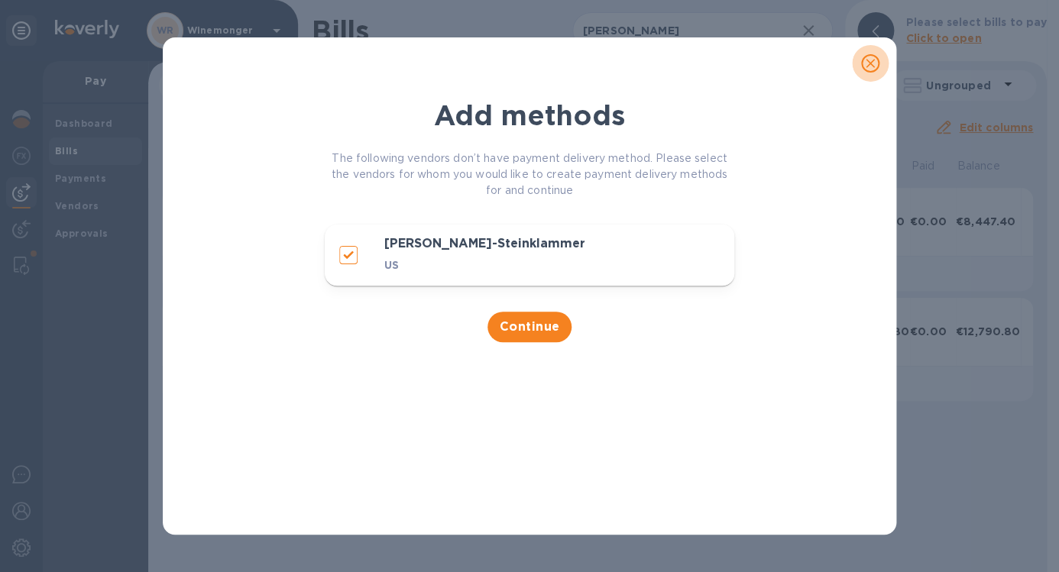
click at [859, 57] on button "close" at bounding box center [870, 63] width 37 height 37
